Goal: Download file/media: Obtain a digital file from the website

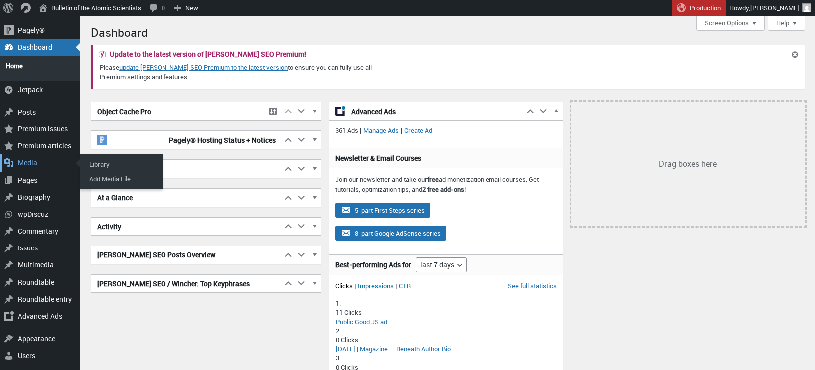
click at [29, 159] on div "Media" at bounding box center [40, 162] width 80 height 17
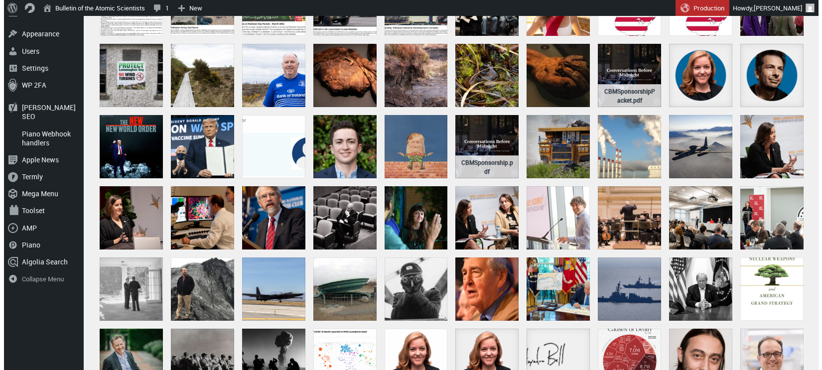
scroll to position [316, 0]
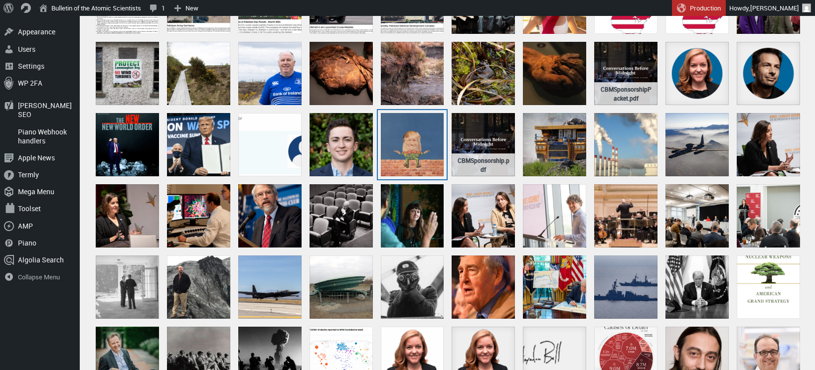
click at [411, 138] on div "L_Humpty Dumpty" at bounding box center [412, 144] width 63 height 63
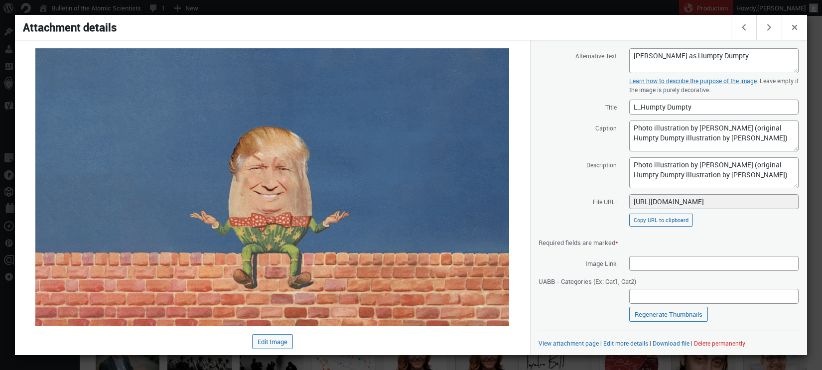
scroll to position [98, 0]
click at [797, 26] on span "Close dialog" at bounding box center [794, 26] width 11 height 8
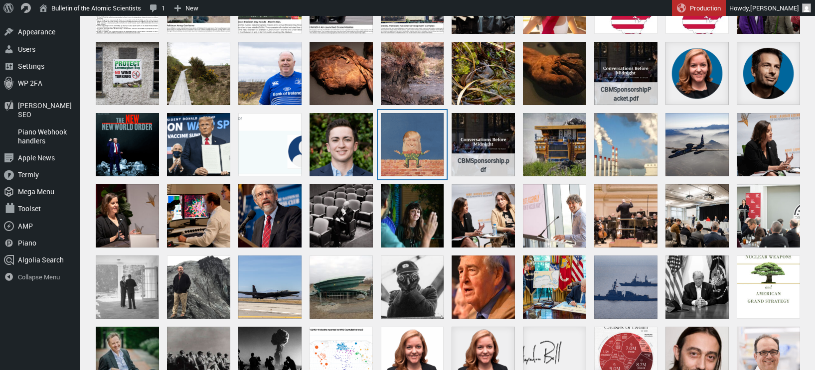
click at [400, 150] on div "L_Humpty Dumpty" at bounding box center [412, 144] width 63 height 63
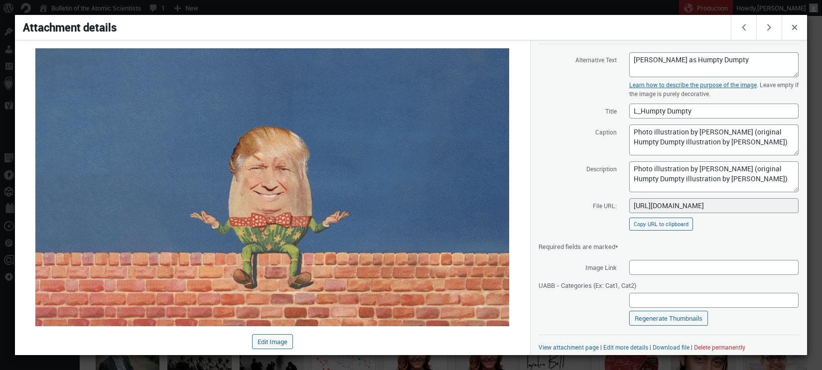
scroll to position [98, 0]
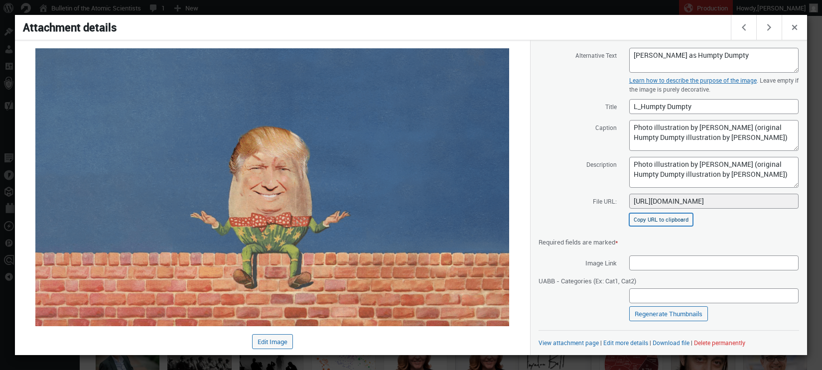
click at [659, 222] on button "Copy URL to clipboard" at bounding box center [661, 219] width 64 height 13
click at [663, 342] on link "Download file" at bounding box center [671, 343] width 37 height 8
click at [795, 26] on span "Close dialog" at bounding box center [794, 26] width 11 height 8
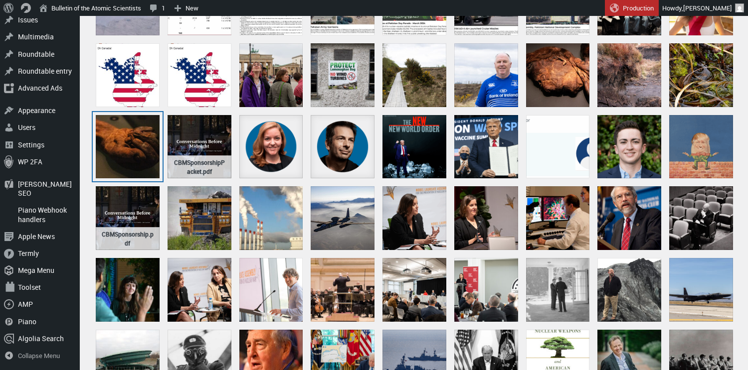
click at [122, 124] on div "(feature image) Old Croghan Man's hand" at bounding box center [128, 147] width 64 height 64
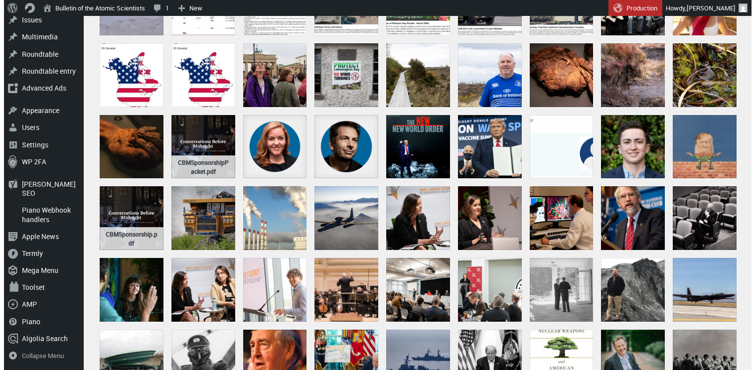
scroll to position [317, 0]
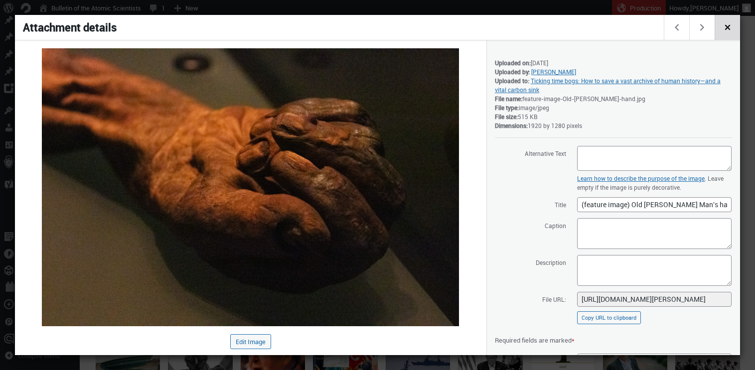
click at [725, 28] on span "Close dialog" at bounding box center [727, 26] width 11 height 8
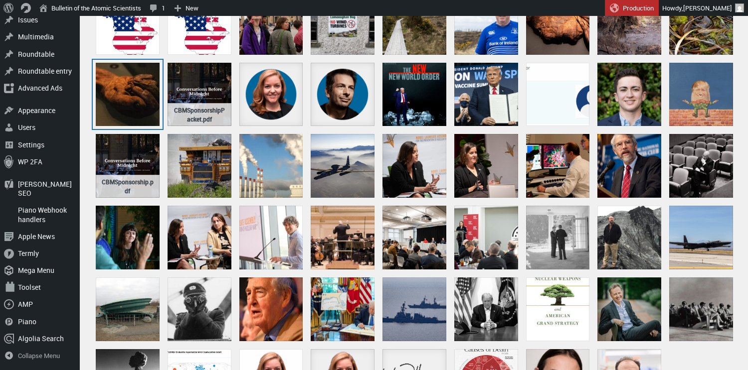
scroll to position [452, 0]
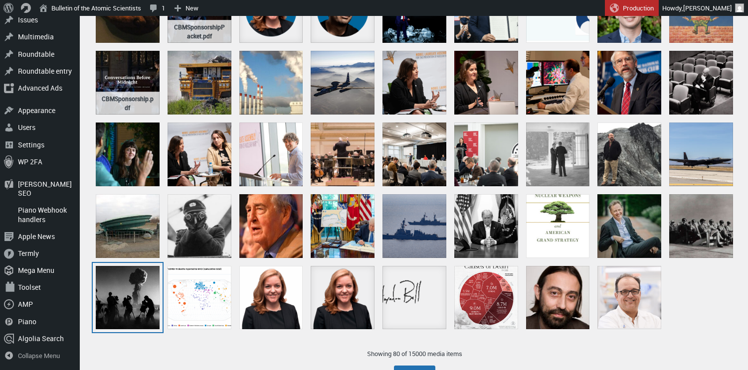
click at [128, 287] on div "L_Filming bomb" at bounding box center [128, 298] width 64 height 64
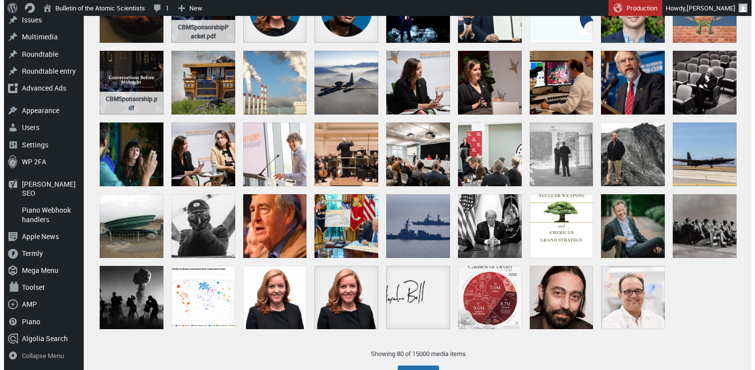
scroll to position [455, 0]
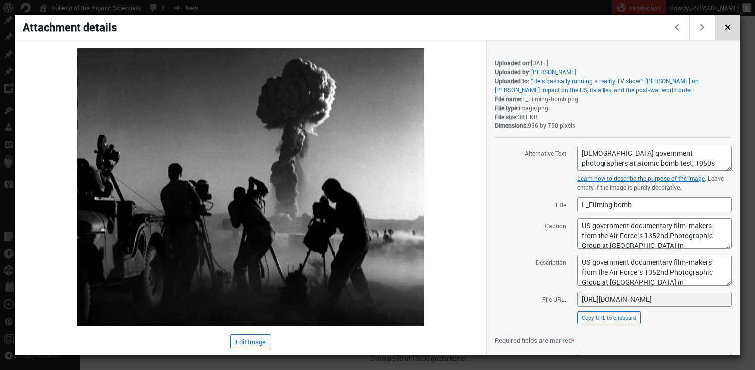
click at [731, 28] on span "Close dialog" at bounding box center [727, 26] width 11 height 8
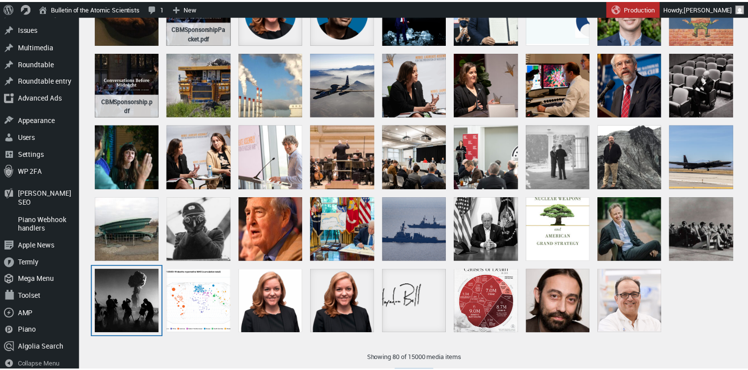
scroll to position [452, 0]
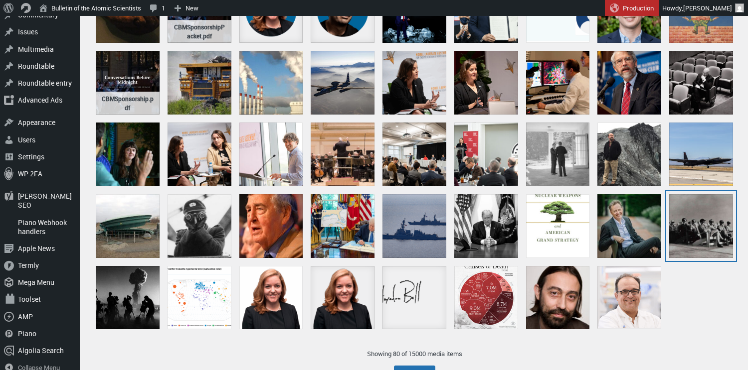
click at [690, 225] on div "L_Operation Greenhouse" at bounding box center [701, 226] width 64 height 64
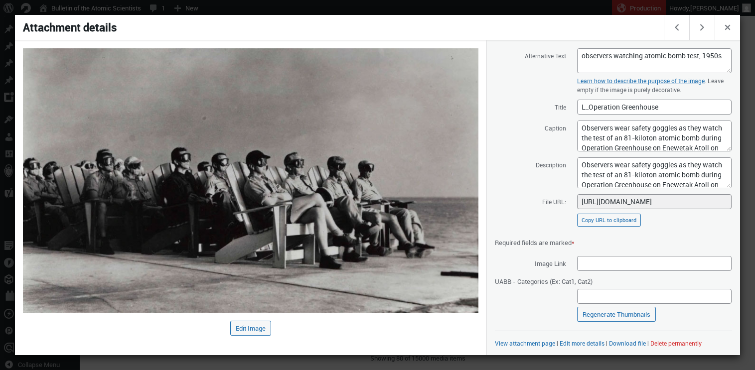
scroll to position [98, 0]
click at [625, 343] on link "Download file" at bounding box center [627, 343] width 37 height 8
click at [500, 113] on label "Title" at bounding box center [530, 106] width 71 height 15
click at [577, 113] on input "L_Operation Greenhouse" at bounding box center [654, 106] width 154 height 15
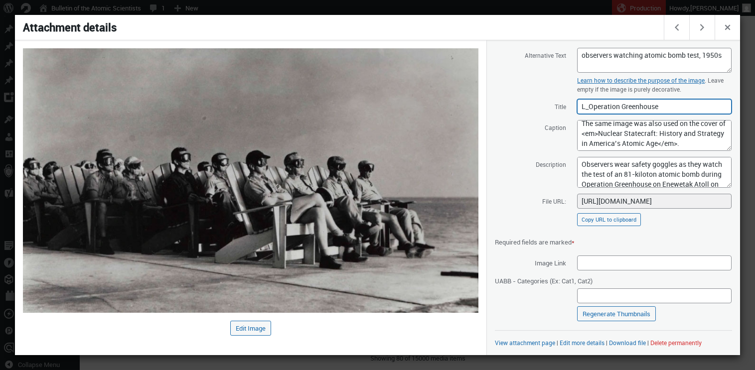
scroll to position [0, 0]
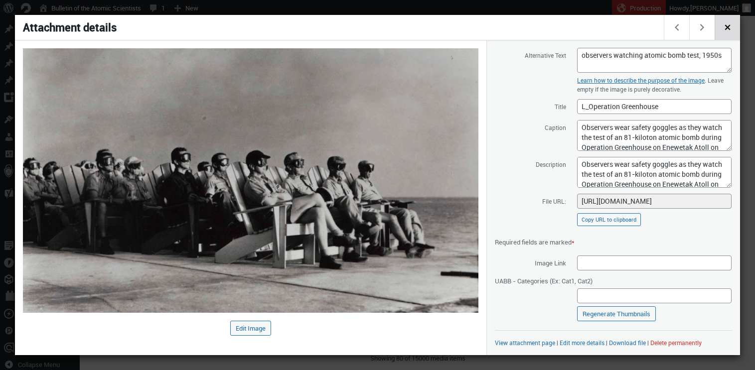
click at [730, 29] on span "Close dialog" at bounding box center [727, 26] width 11 height 8
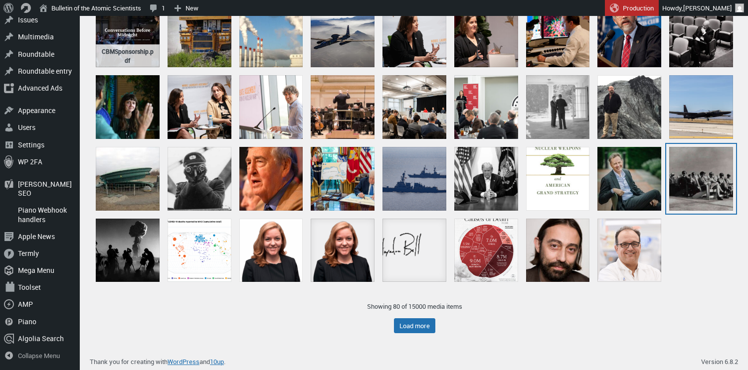
scroll to position [501, 0]
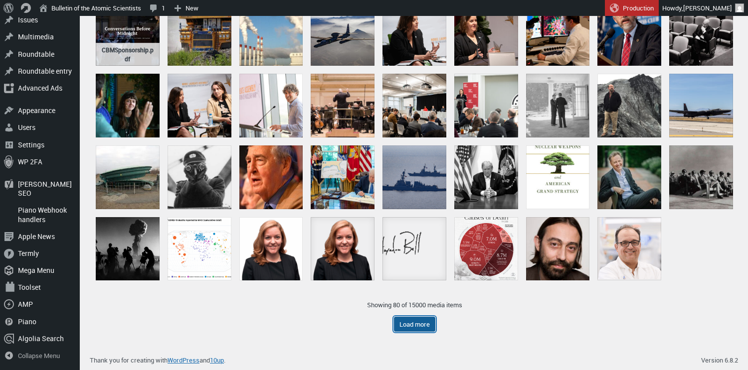
click at [417, 325] on button "Load more" at bounding box center [414, 324] width 41 height 15
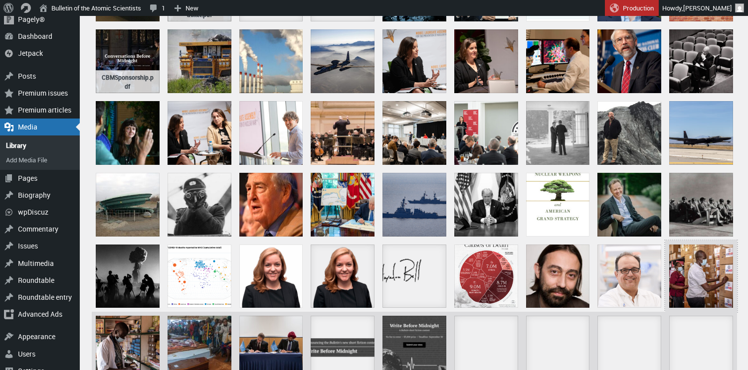
scroll to position [458, 0]
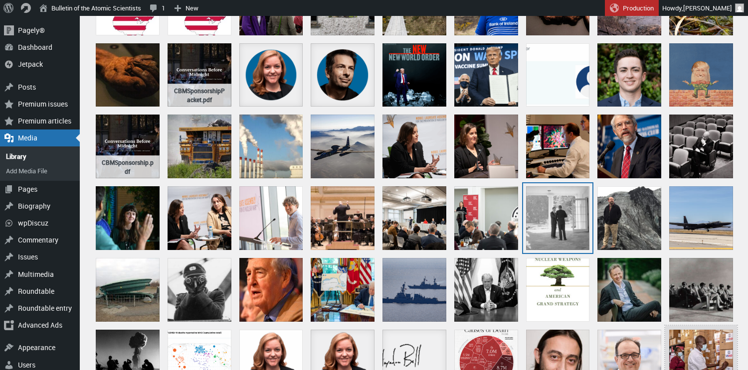
click at [549, 210] on div "L_Horizontal JFK and RFK Cuban Missile Crisis -_NARA_-_194239" at bounding box center [558, 218] width 64 height 64
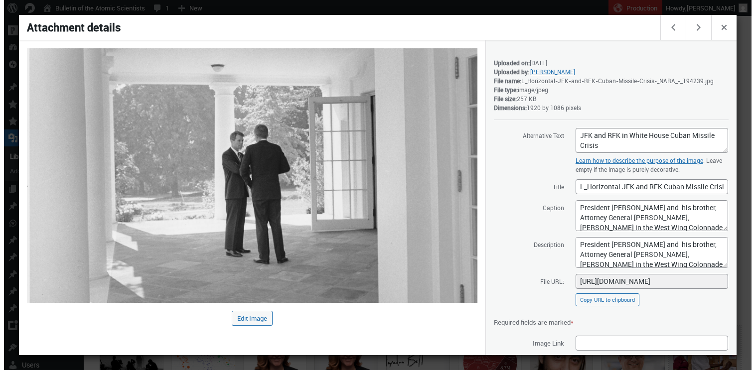
scroll to position [390, 0]
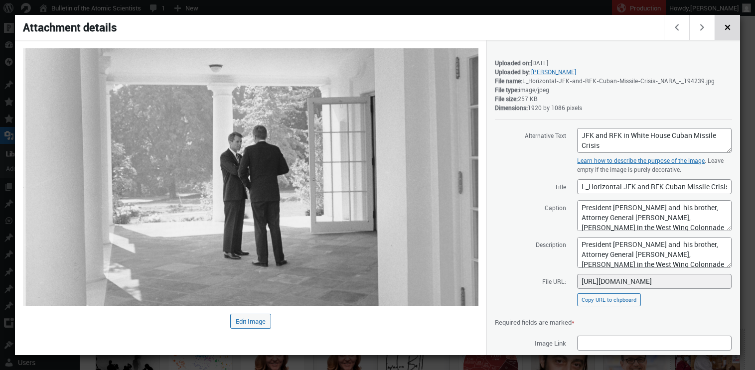
click at [726, 30] on span "Close dialog" at bounding box center [727, 26] width 11 height 8
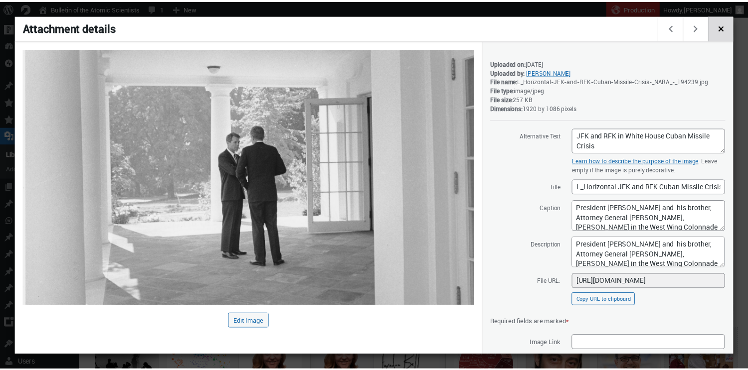
scroll to position [388, 0]
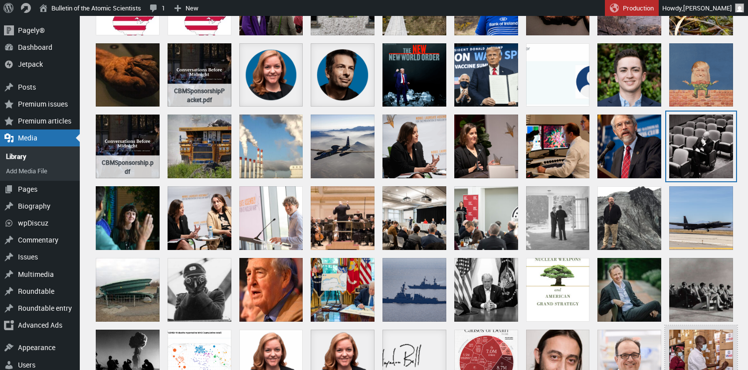
click at [682, 137] on div "Leon Botstein" at bounding box center [701, 147] width 64 height 64
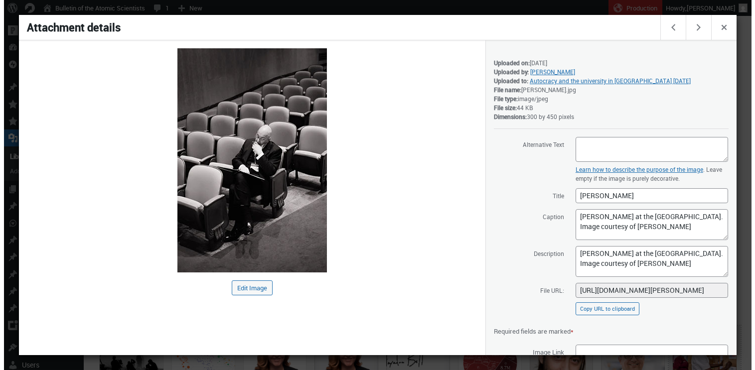
scroll to position [390, 0]
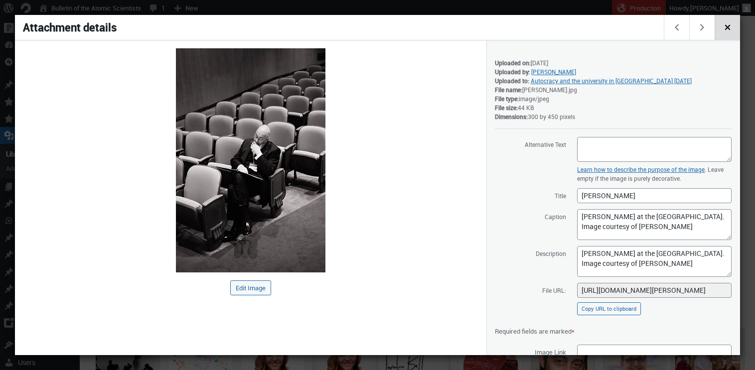
click at [724, 28] on span "Close dialog" at bounding box center [727, 26] width 11 height 8
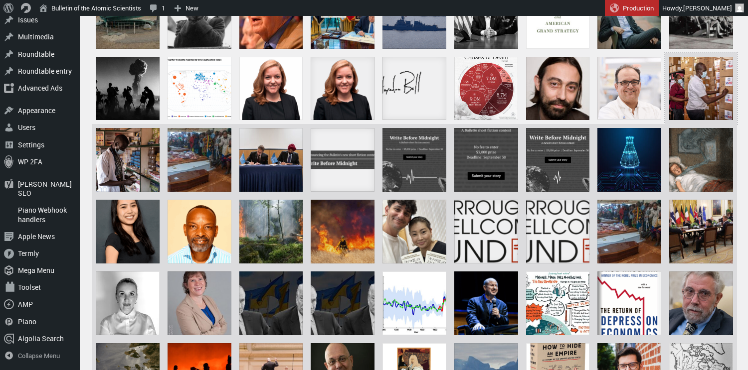
scroll to position [661, 0]
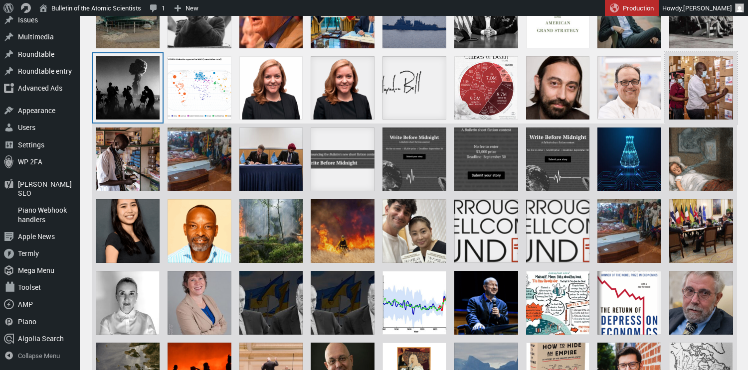
click at [131, 87] on div "L_Filming bomb" at bounding box center [128, 88] width 64 height 64
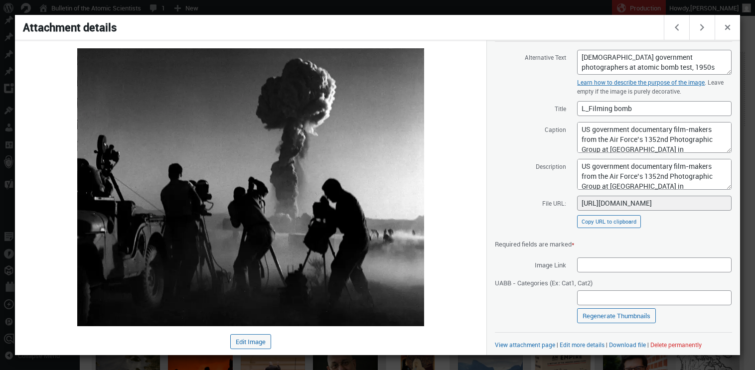
scroll to position [98, 0]
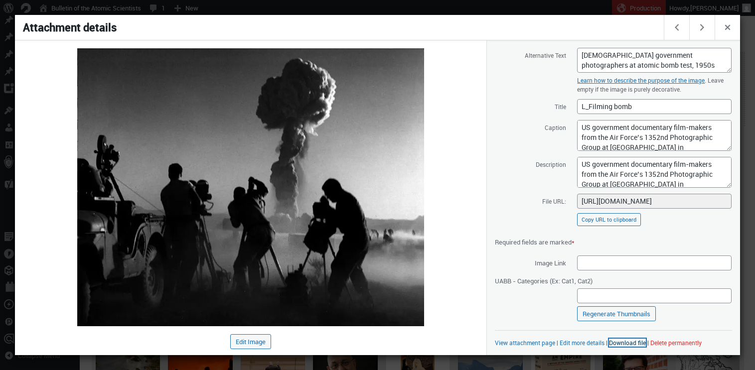
click at [618, 342] on link "Download file" at bounding box center [627, 343] width 37 height 8
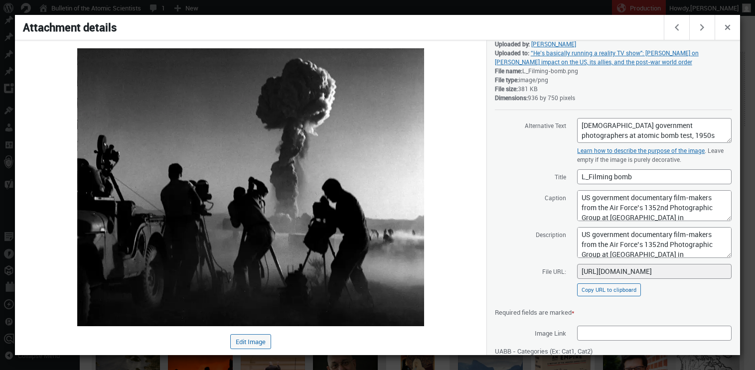
scroll to position [0, 0]
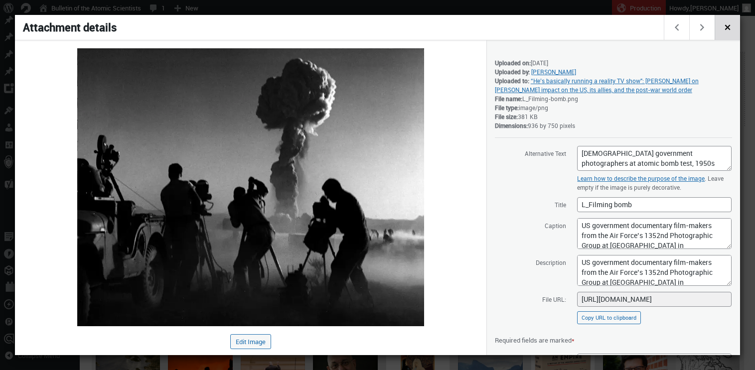
click at [725, 25] on span "Close dialog" at bounding box center [727, 26] width 11 height 8
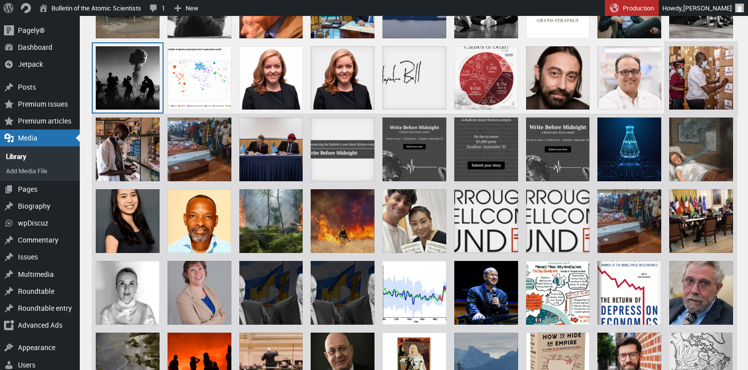
scroll to position [606, 0]
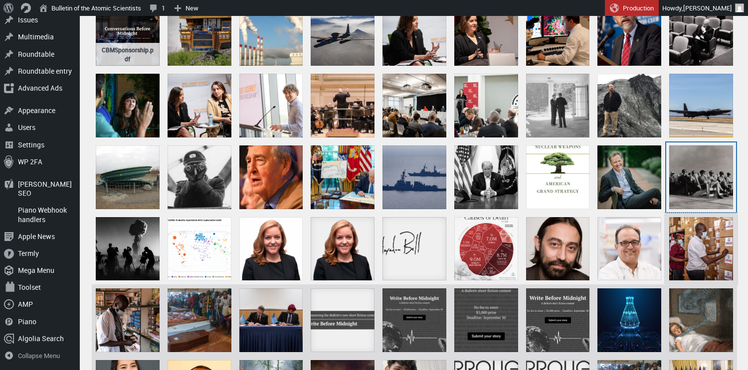
click at [690, 157] on div "L_Operation Greenhouse" at bounding box center [701, 178] width 64 height 64
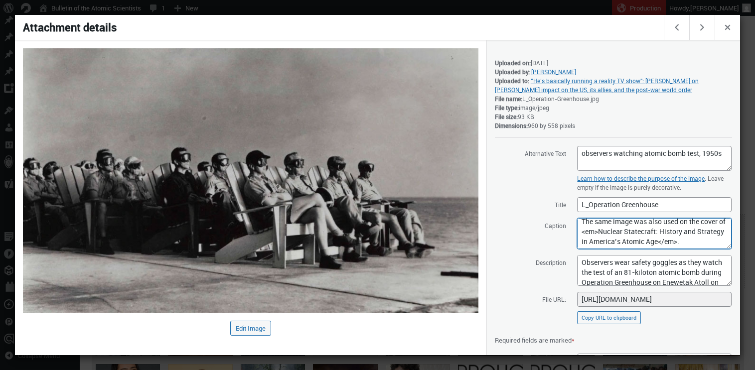
scroll to position [114, 0]
drag, startPoint x: 579, startPoint y: 225, endPoint x: 703, endPoint y: 252, distance: 127.0
click at [703, 252] on div "Alternative Text observers watching atomic bomb test, 1950s Learn how to descri…" at bounding box center [613, 288] width 237 height 284
click at [726, 33] on button "Close dialog" at bounding box center [727, 27] width 25 height 25
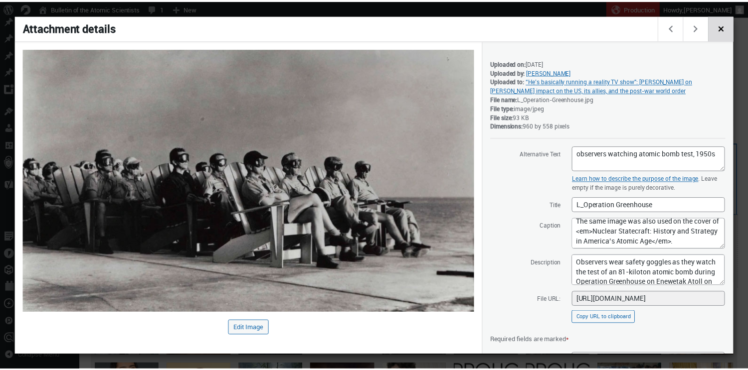
scroll to position [500, 0]
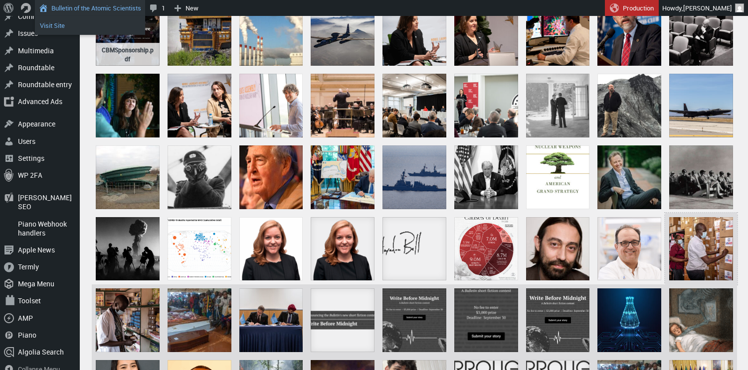
click at [53, 22] on link "Visit Site" at bounding box center [90, 25] width 110 height 13
